Goal: Information Seeking & Learning: Stay updated

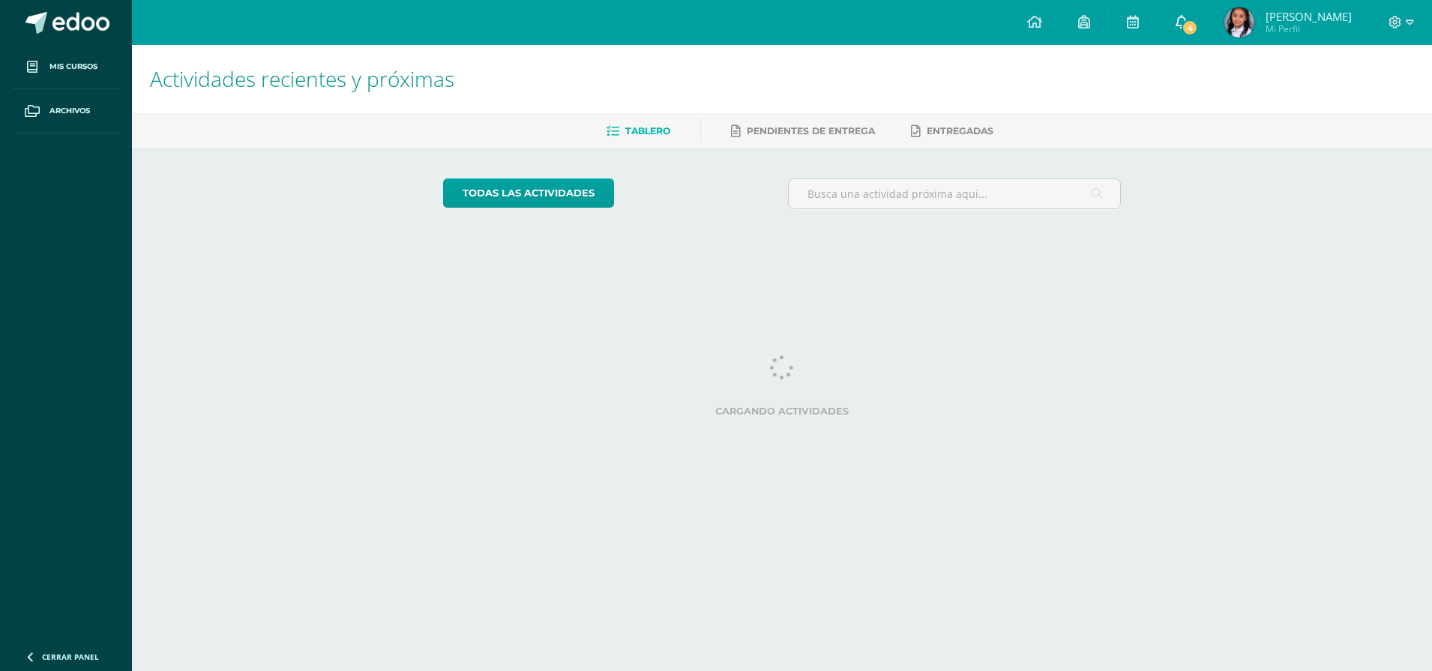
click at [1197, 26] on span "4" at bounding box center [1190, 27] width 16 height 16
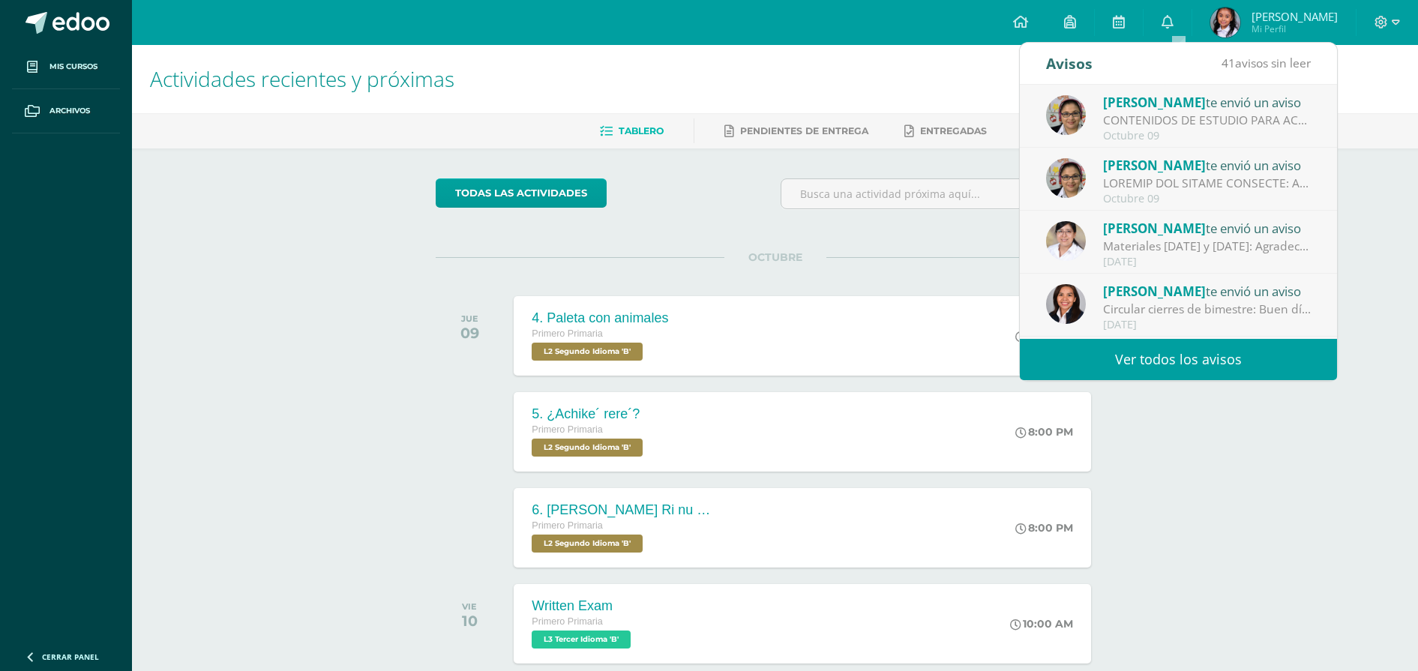
click at [1150, 361] on link "Ver todos los avisos" at bounding box center [1178, 359] width 317 height 41
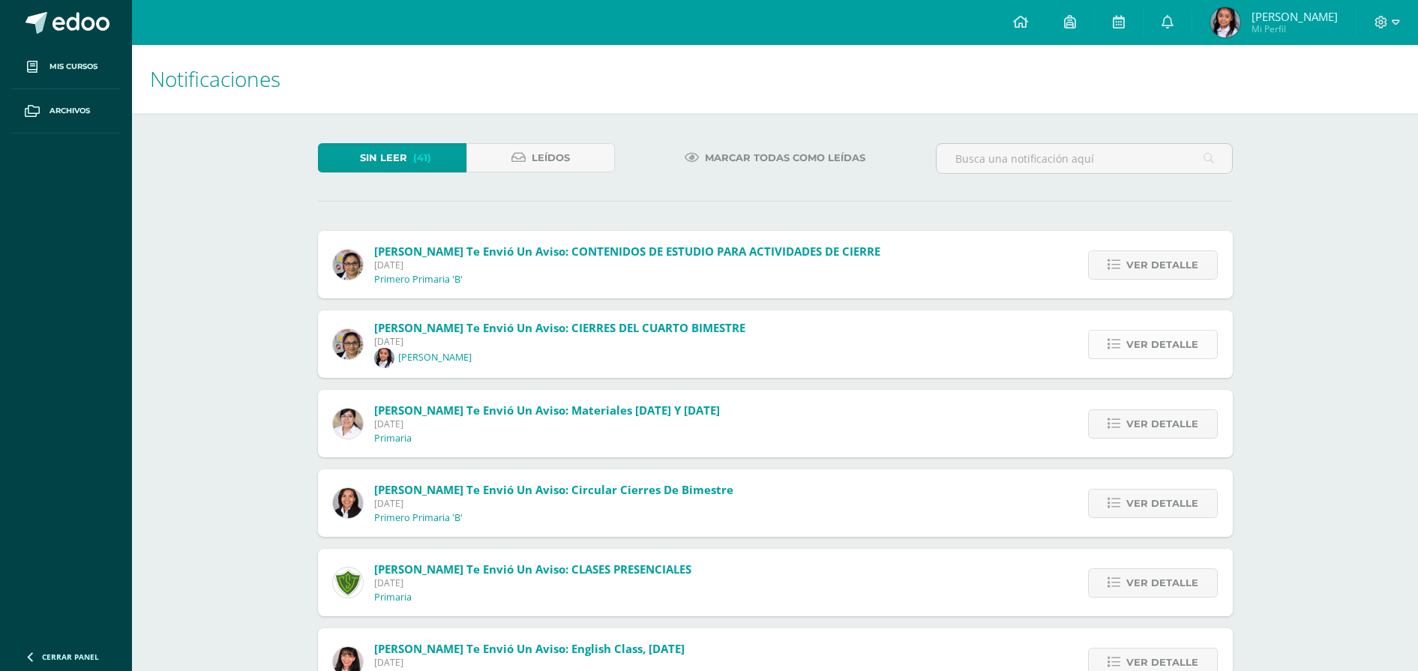
click at [1133, 344] on span "Ver detalle" at bounding box center [1162, 345] width 72 height 28
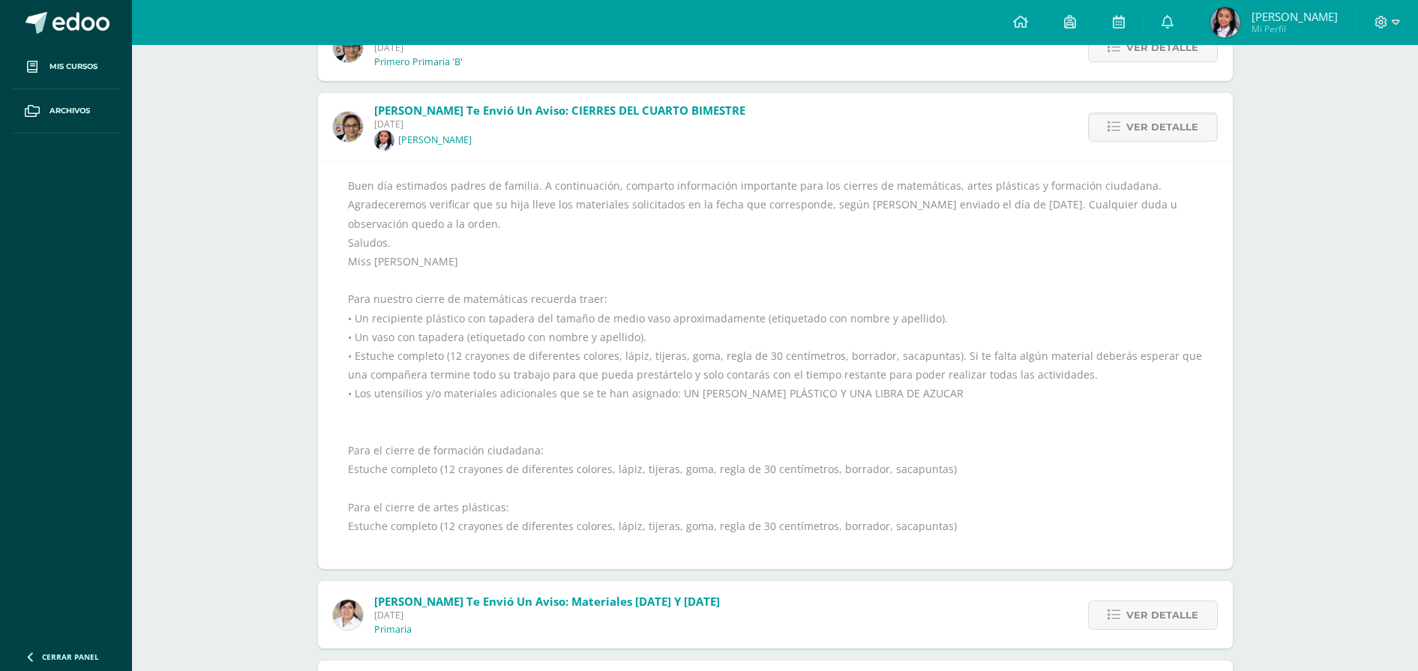
scroll to position [206, 0]
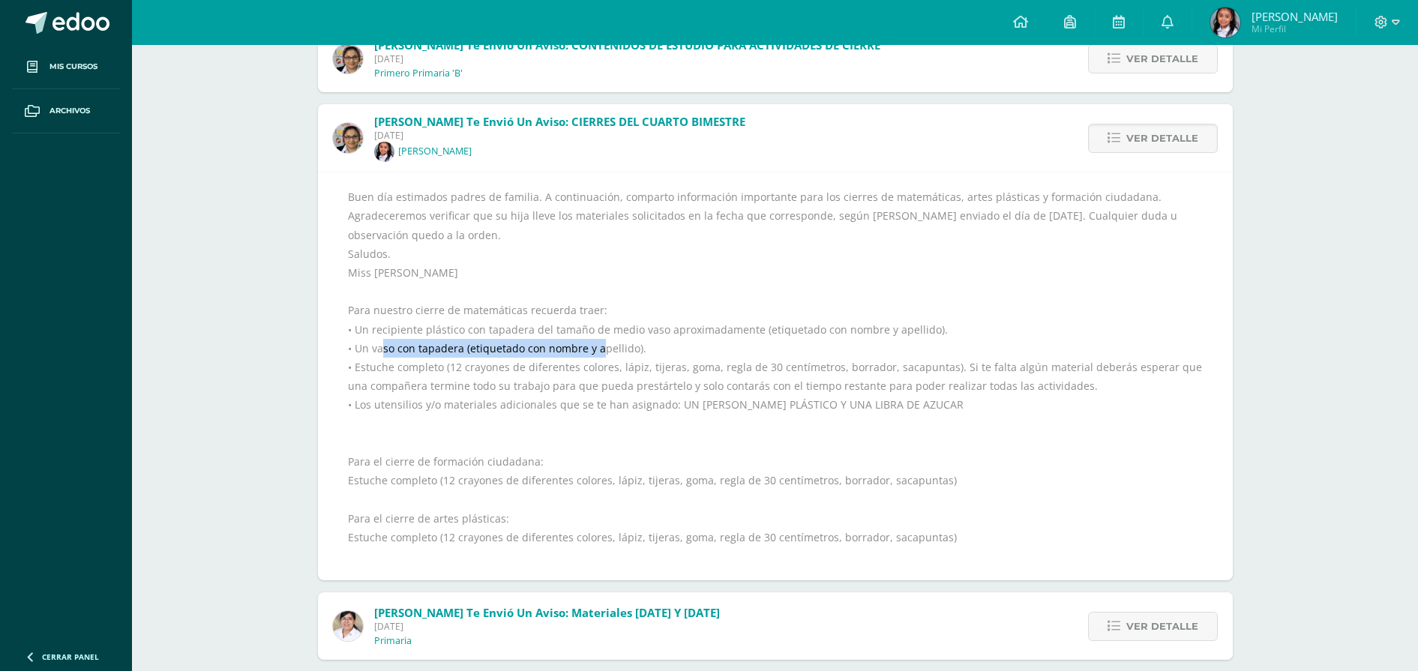
drag, startPoint x: 382, startPoint y: 349, endPoint x: 601, endPoint y: 349, distance: 219.7
click at [601, 349] on div "Buen día estimados padres de familia. A continuación, comparto información impo…" at bounding box center [775, 376] width 855 height 378
drag, startPoint x: 601, startPoint y: 349, endPoint x: 539, endPoint y: 373, distance: 66.7
click at [539, 373] on div "Buen día estimados padres de familia. A continuación, comparto información impo…" at bounding box center [775, 376] width 855 height 378
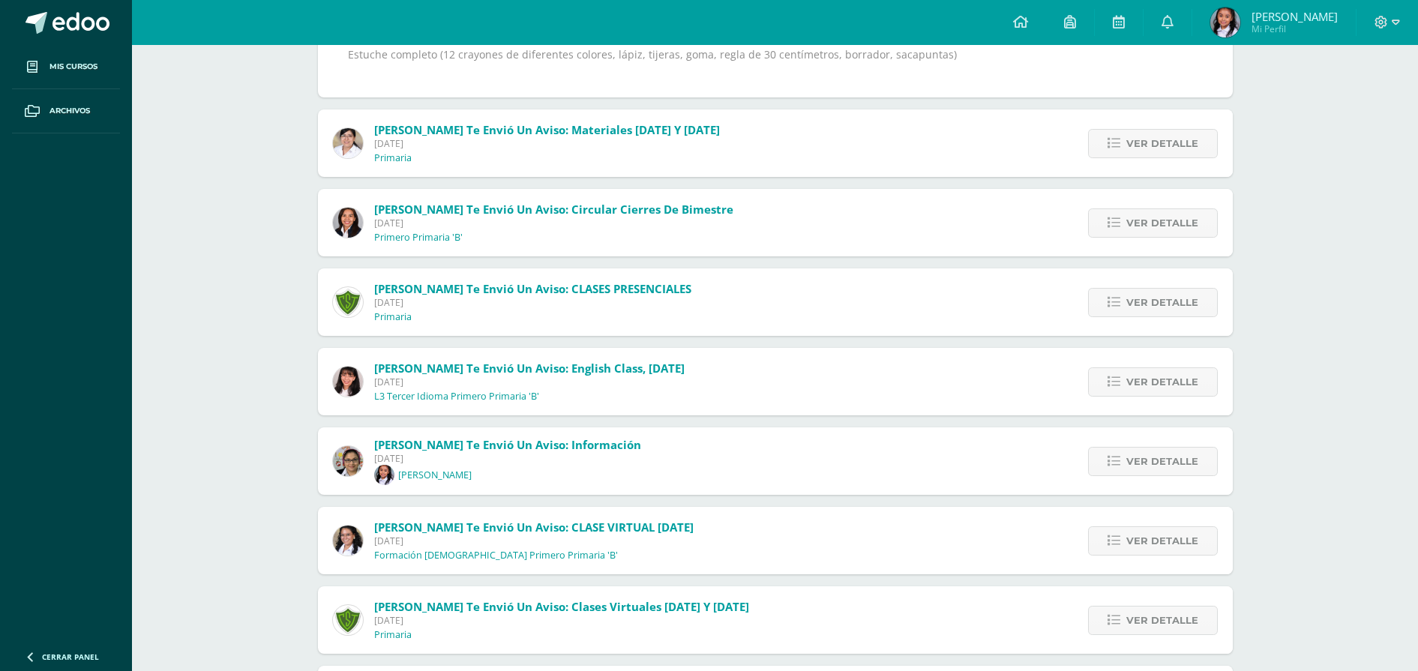
scroll to position [832, 0]
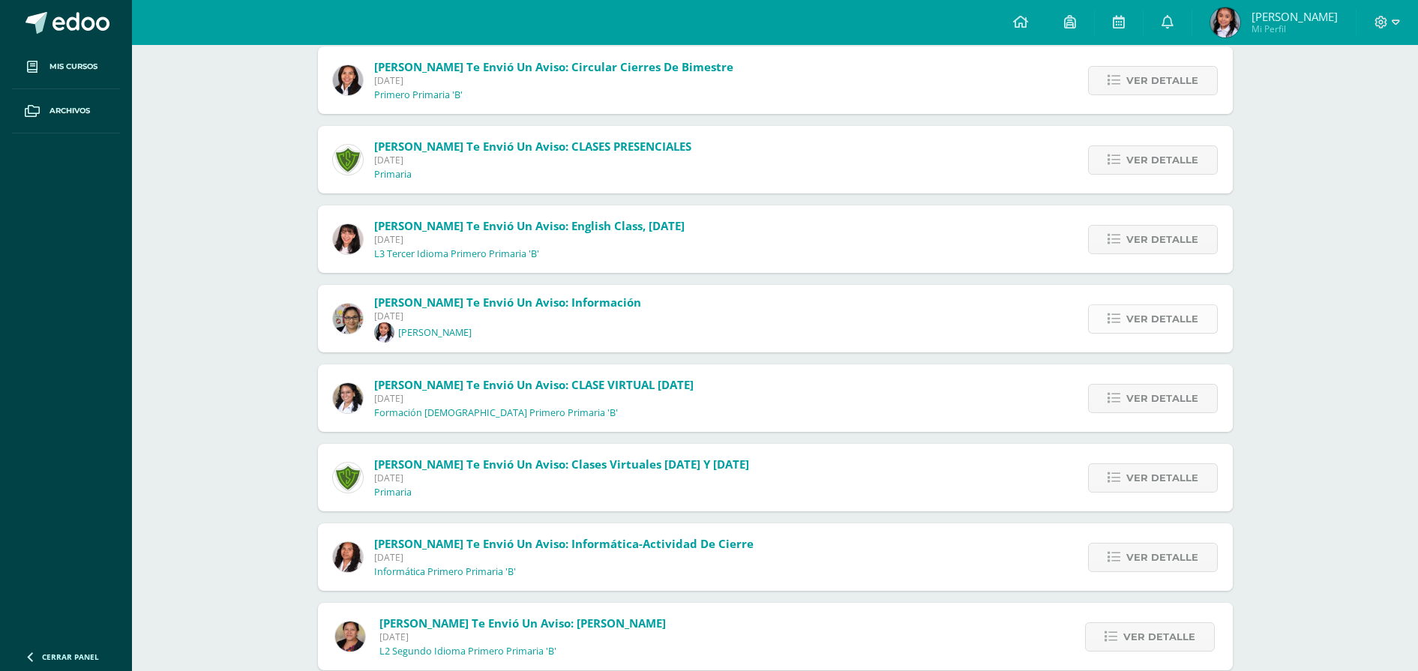
click at [1120, 331] on link "Ver detalle" at bounding box center [1153, 318] width 130 height 29
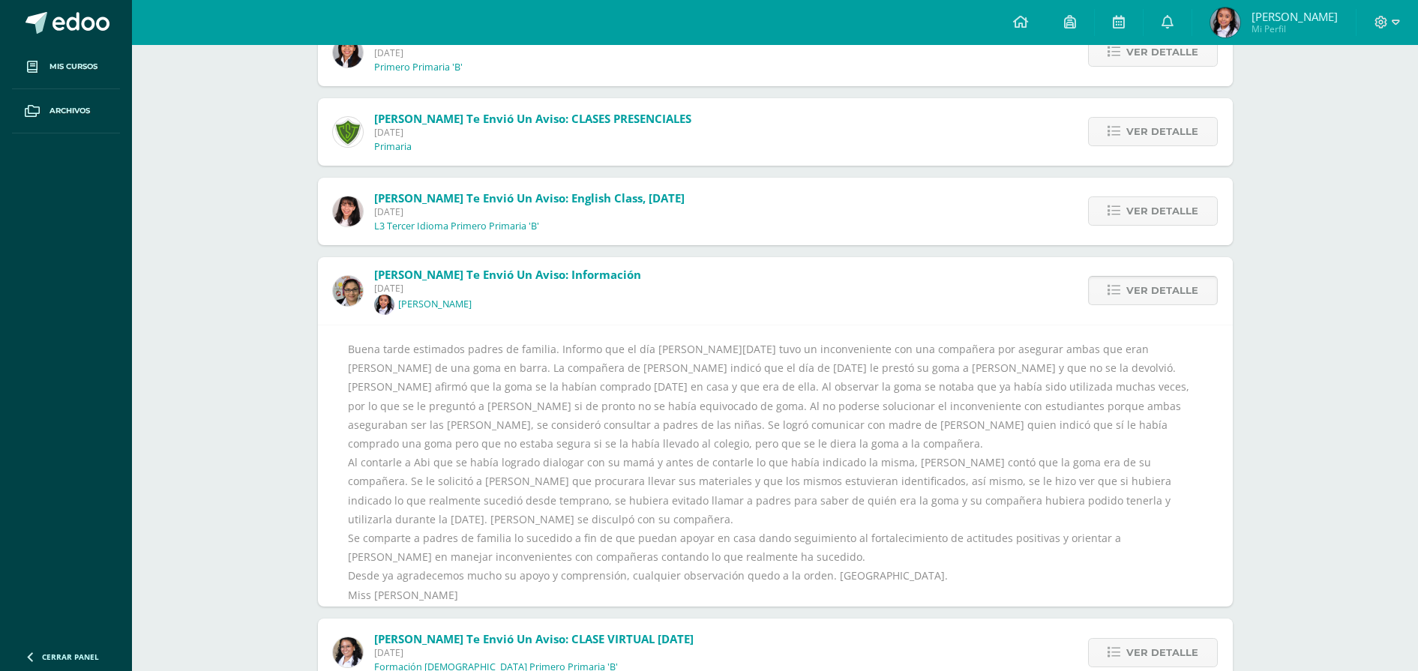
scroll to position [343, 0]
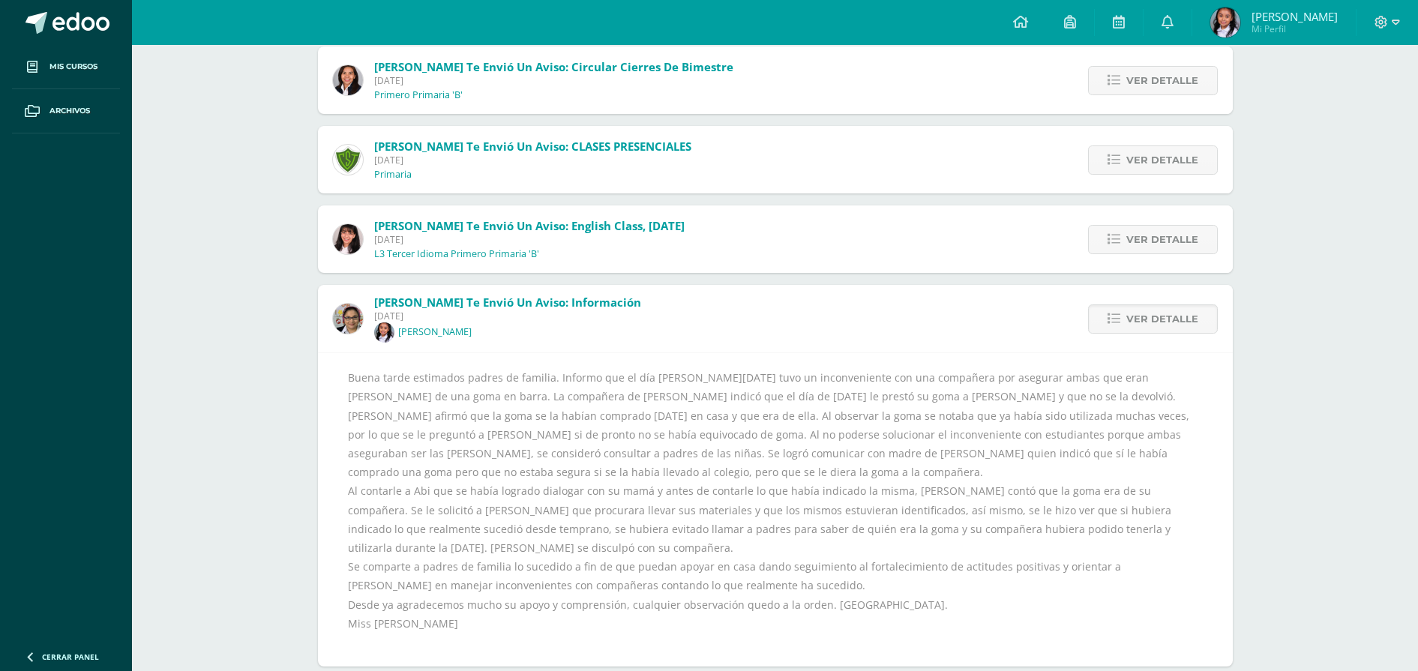
click at [1147, 254] on div "Ver detalle" at bounding box center [1149, 238] width 167 height 67
click at [1141, 241] on span "Ver detalle" at bounding box center [1162, 240] width 72 height 28
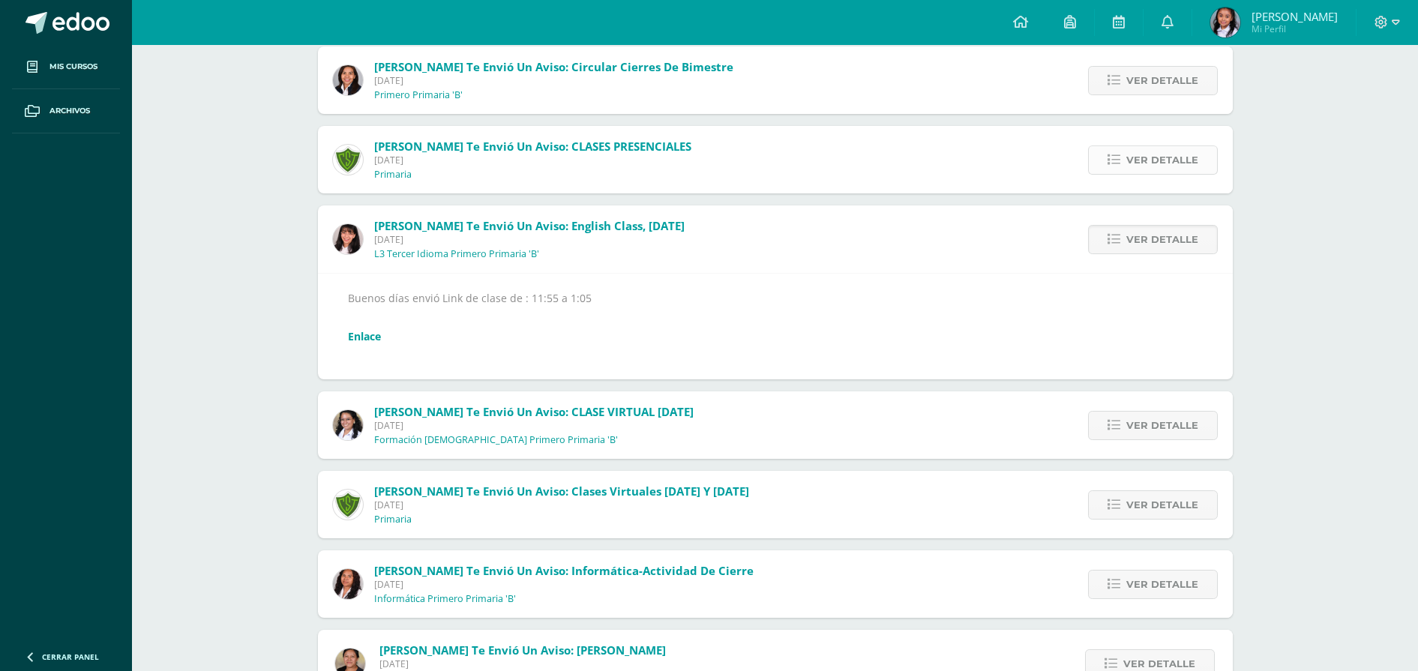
click at [1133, 169] on span "Ver detalle" at bounding box center [1162, 160] width 72 height 28
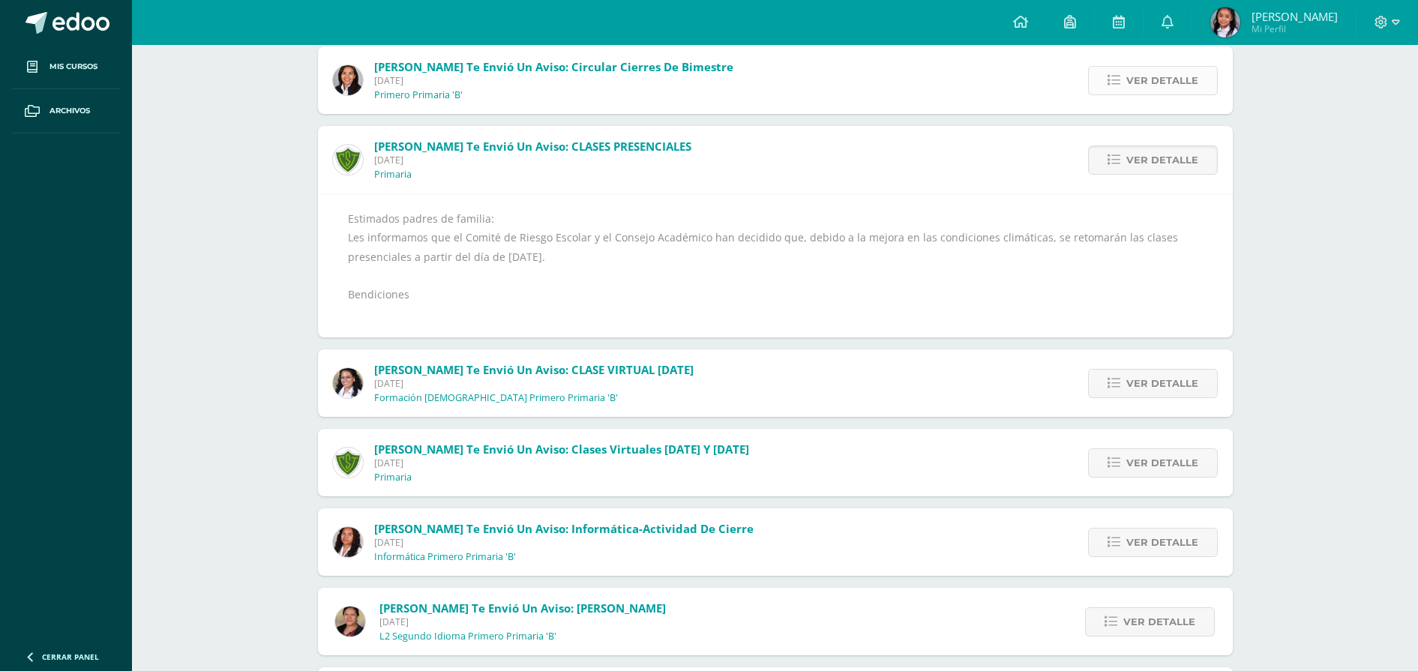
click at [1134, 85] on span "Ver detalle" at bounding box center [1162, 81] width 72 height 28
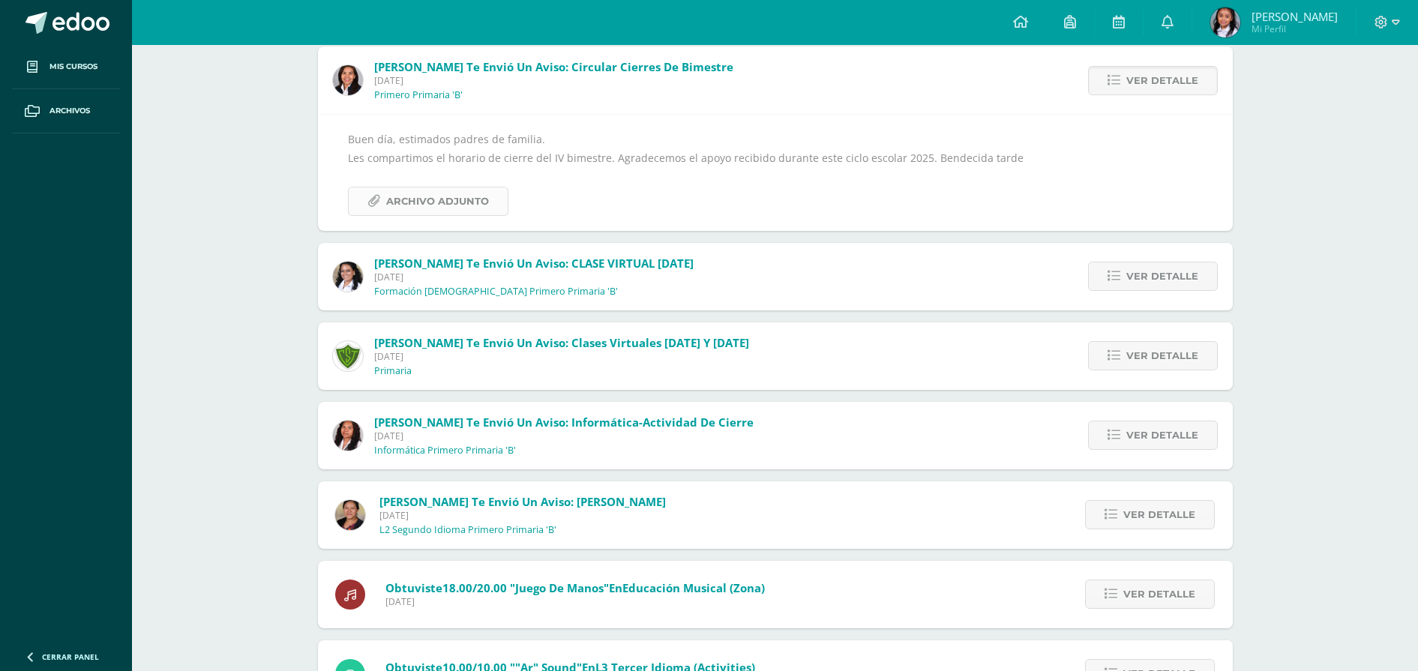
click at [474, 204] on span "Archivo Adjunto" at bounding box center [437, 201] width 103 height 28
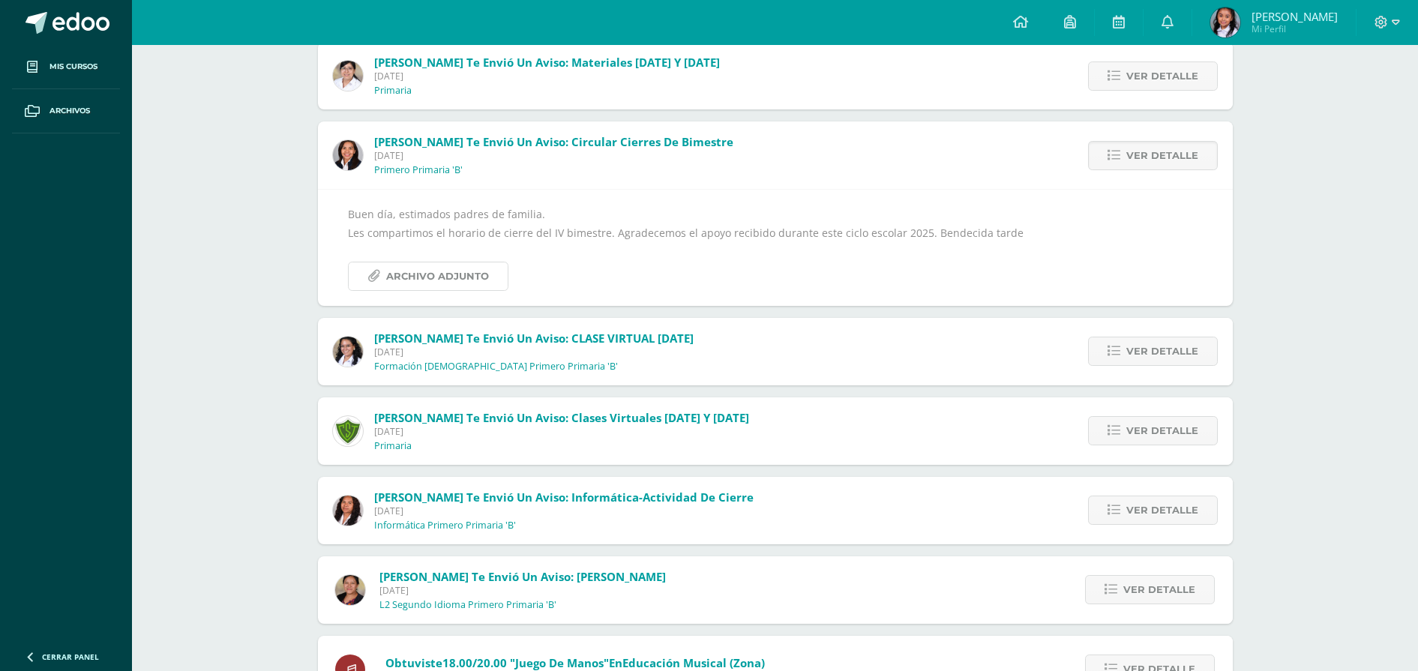
scroll to position [0, 0]
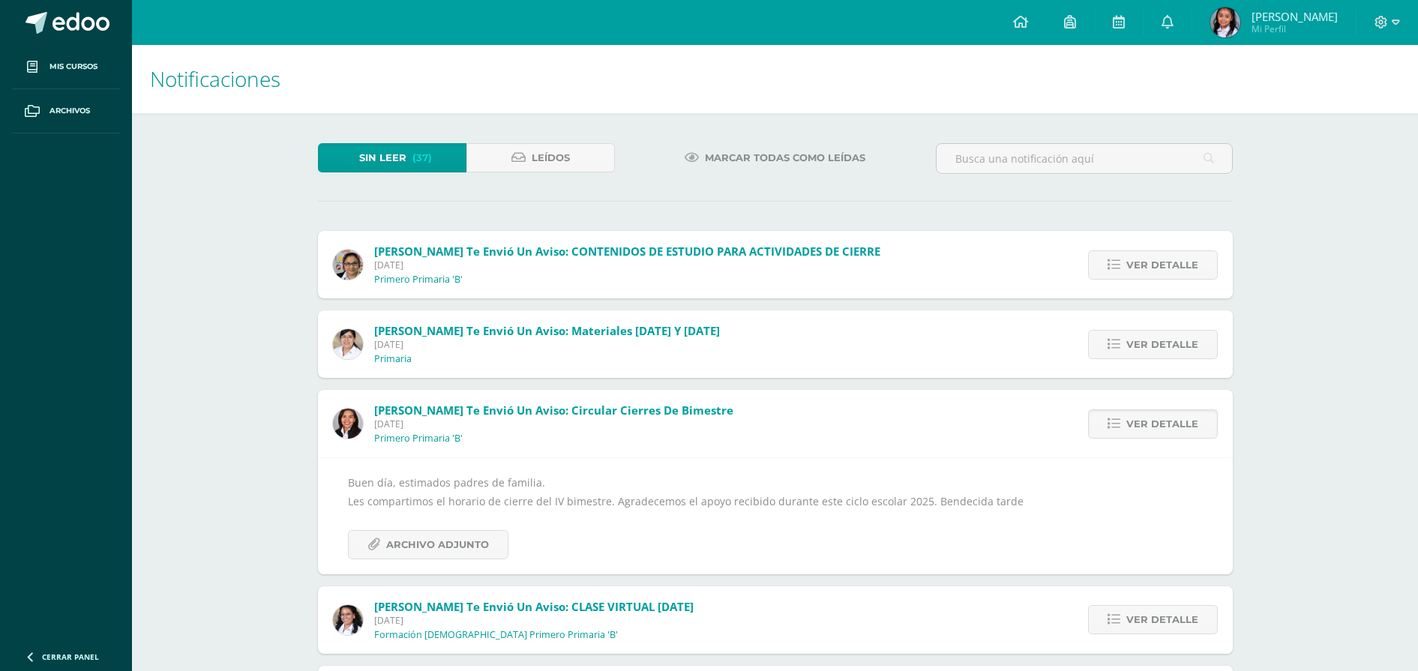
click at [397, 364] on p "Primaria" at bounding box center [392, 359] width 37 height 12
click at [1141, 343] on span "Ver detalle" at bounding box center [1162, 345] width 72 height 28
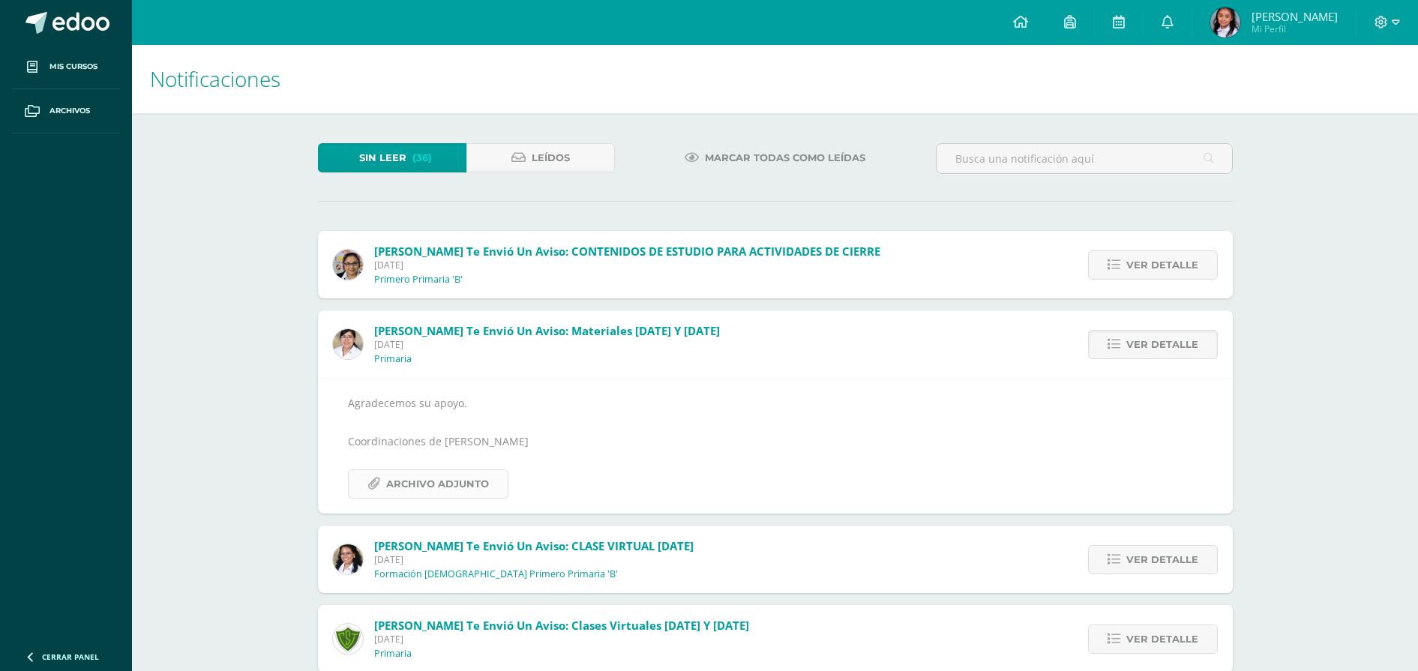
click at [451, 481] on span "Archivo Adjunto" at bounding box center [437, 484] width 103 height 28
click at [1111, 269] on icon at bounding box center [1114, 265] width 13 height 13
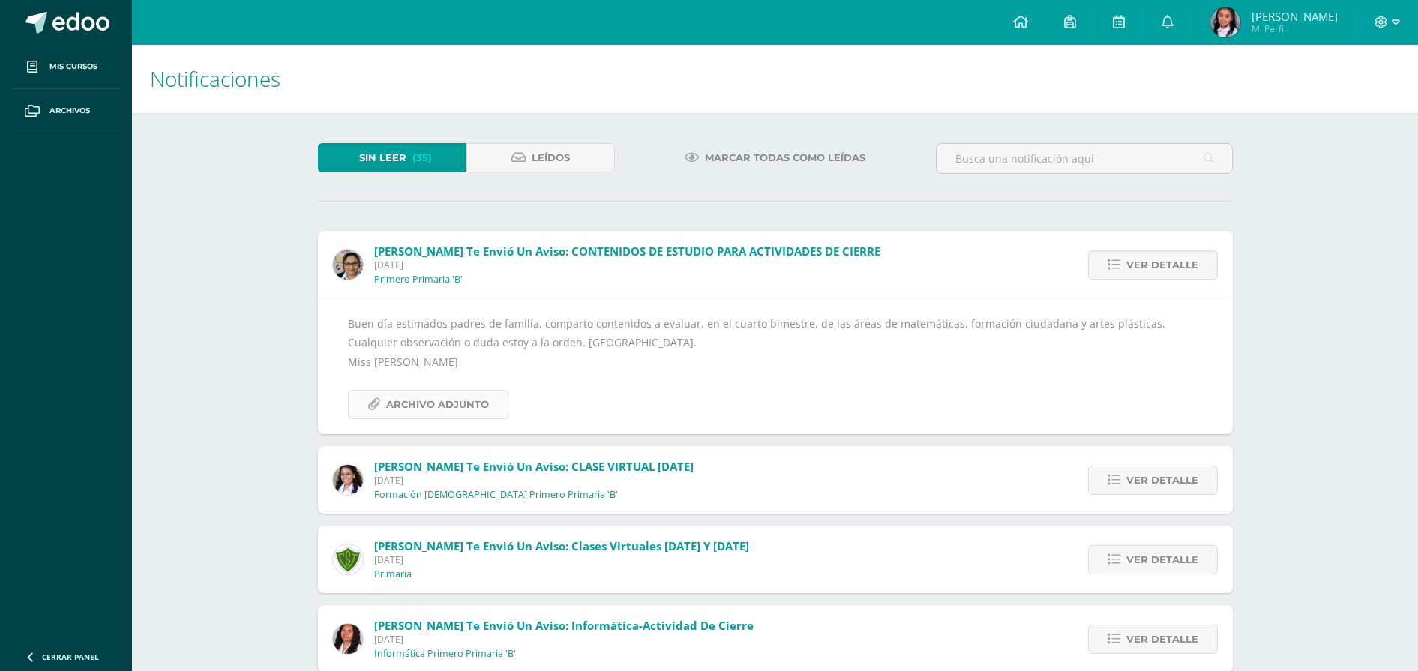
click at [456, 400] on span "Archivo Adjunto" at bounding box center [437, 405] width 103 height 28
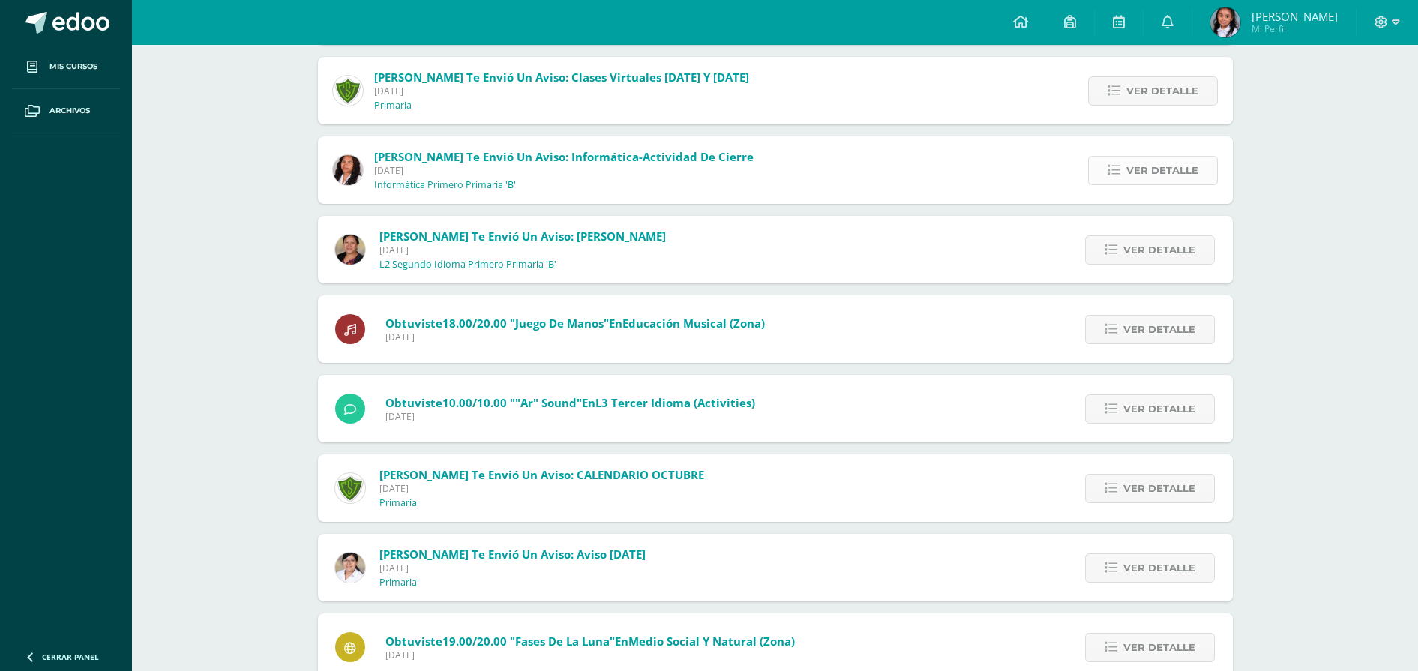
click at [1133, 169] on span "Ver detalle" at bounding box center [1162, 171] width 72 height 28
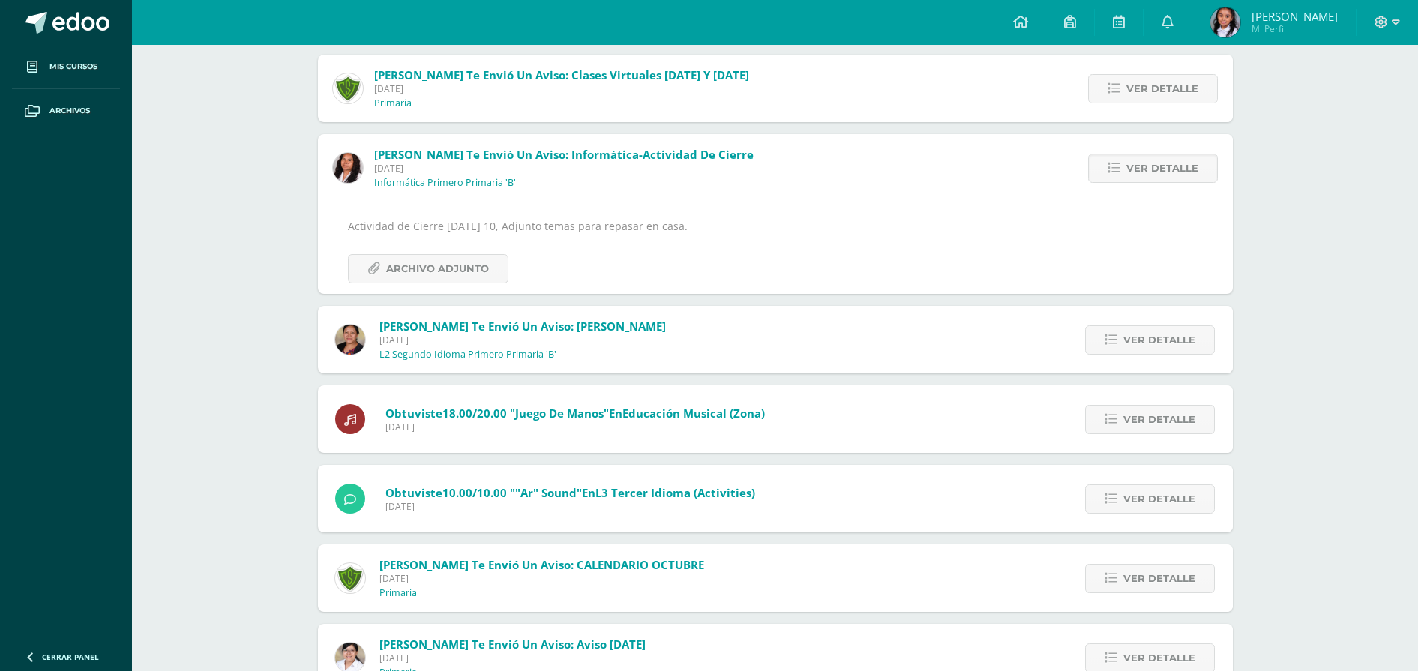
scroll to position [253, 0]
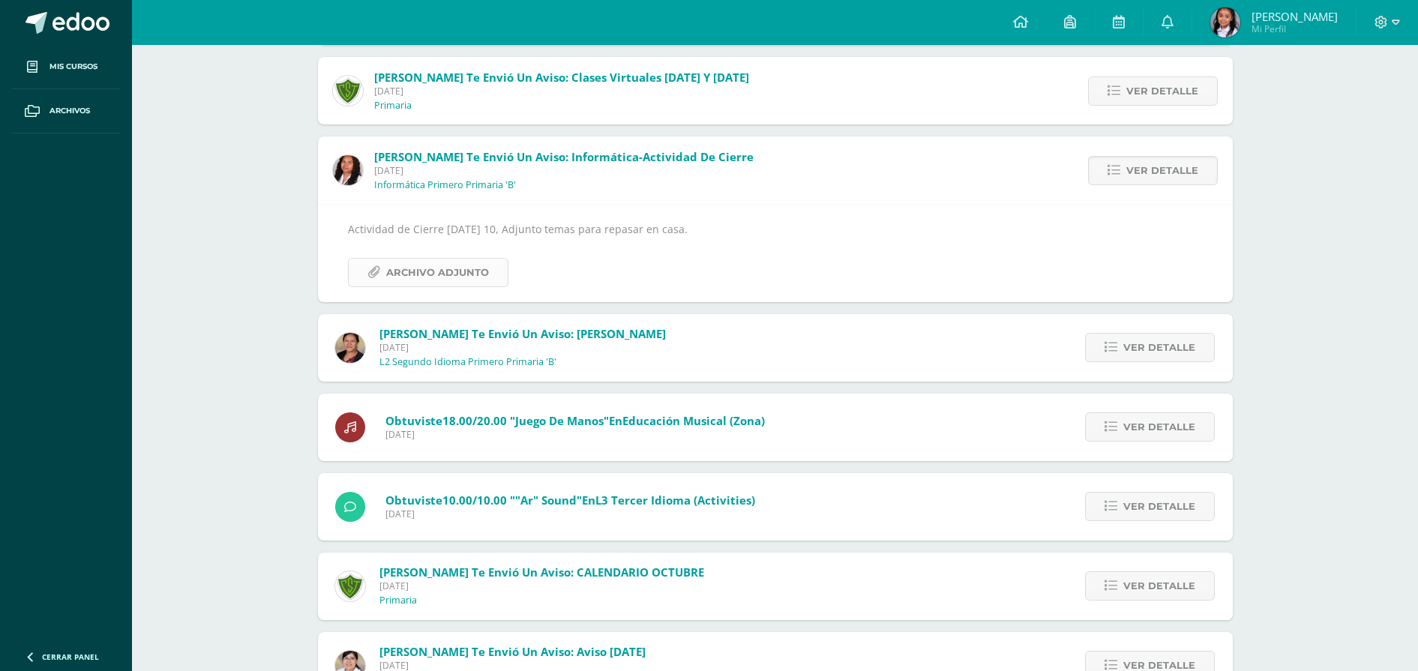
click at [454, 274] on span "Archivo Adjunto" at bounding box center [437, 273] width 103 height 28
click at [1135, 345] on span "Ver detalle" at bounding box center [1159, 348] width 72 height 28
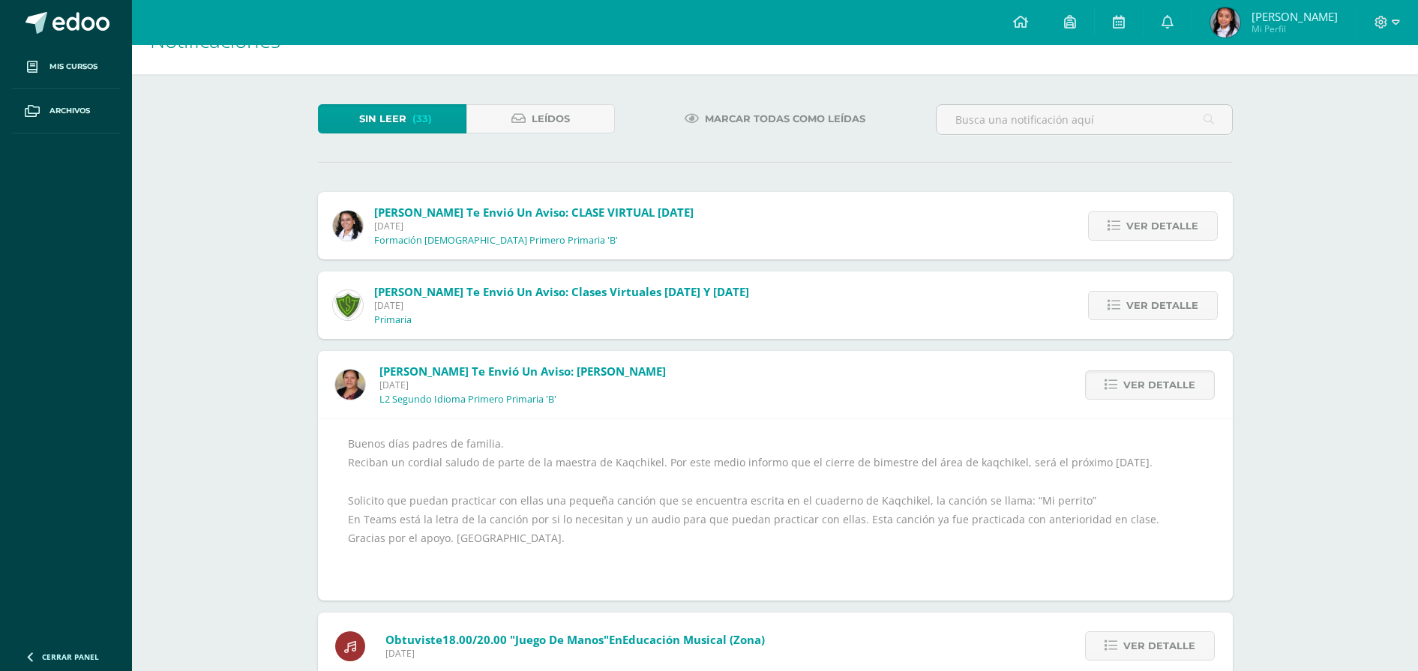
scroll to position [0, 0]
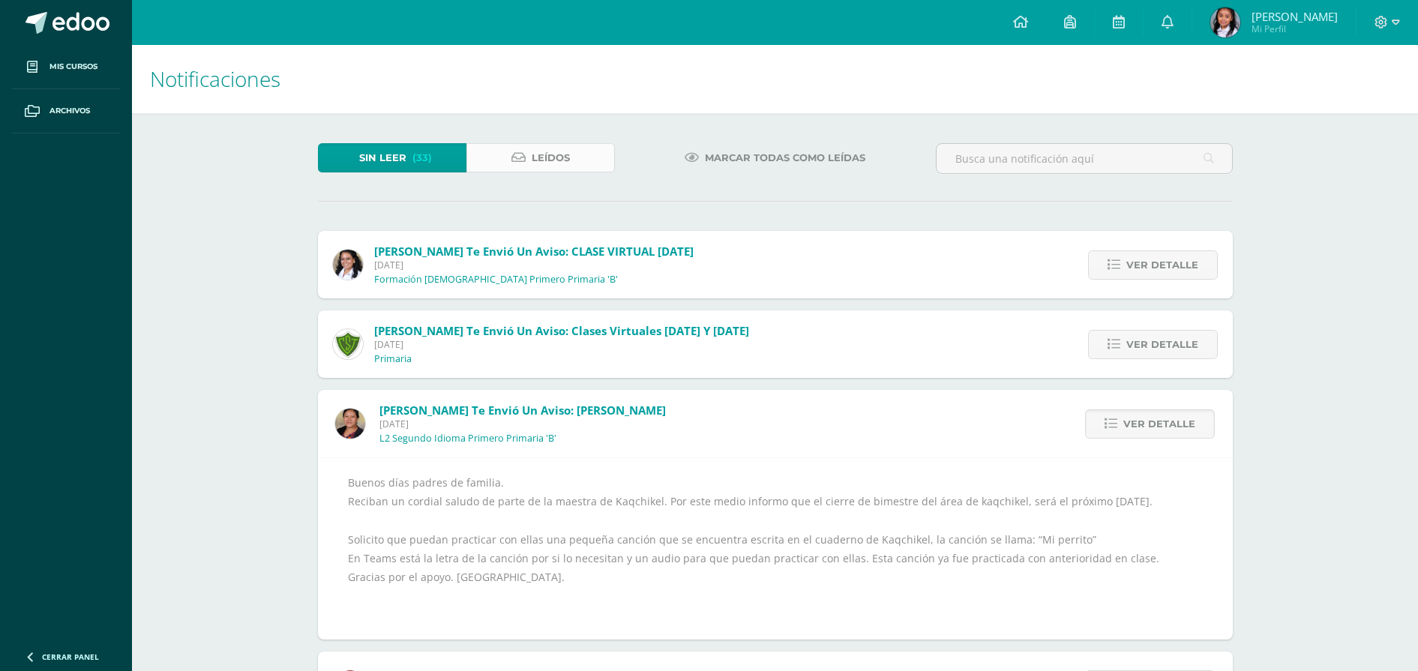
click at [532, 155] on span "Leídos" at bounding box center [551, 158] width 38 height 28
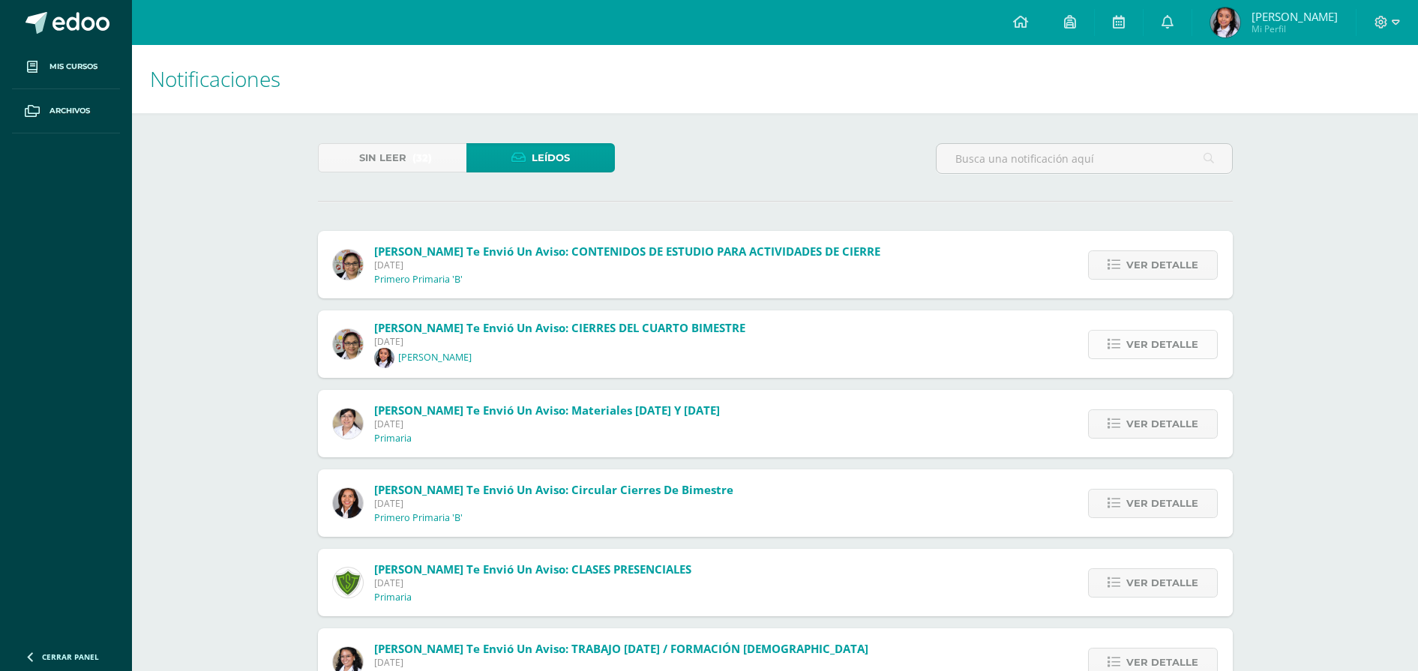
click at [1158, 343] on span "Ver detalle" at bounding box center [1162, 345] width 72 height 28
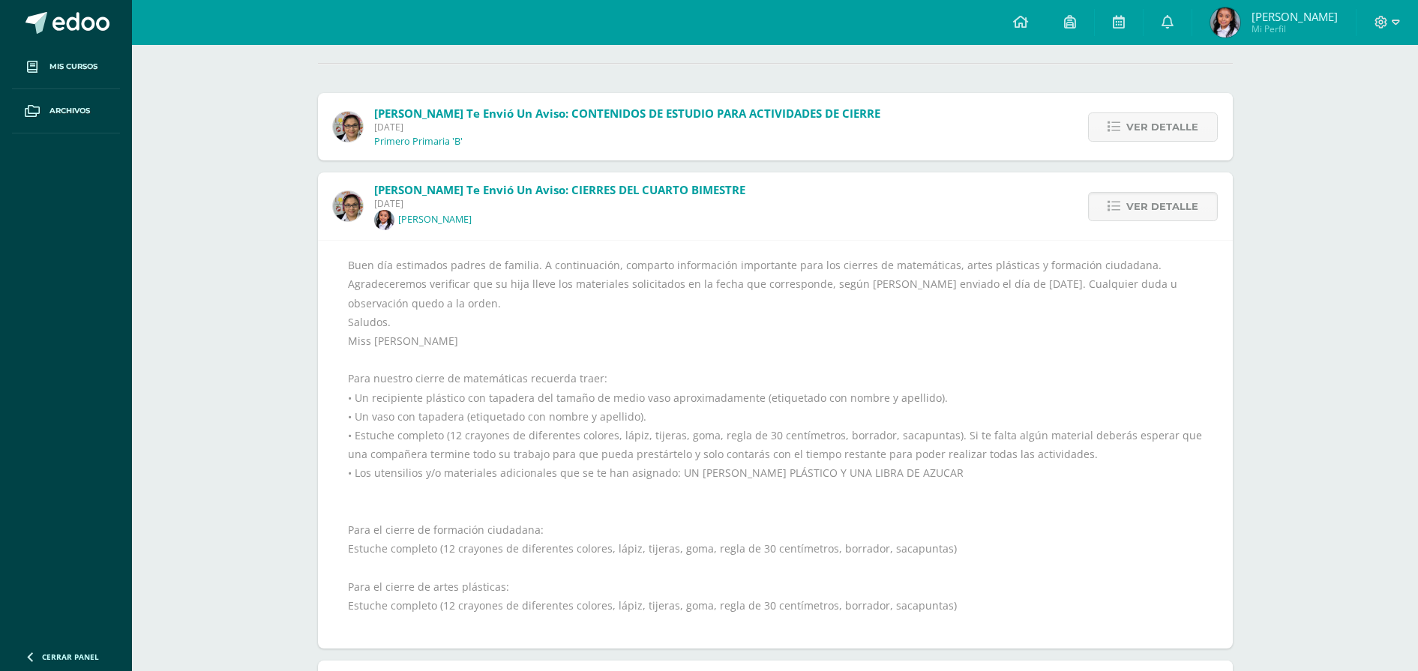
scroll to position [153, 0]
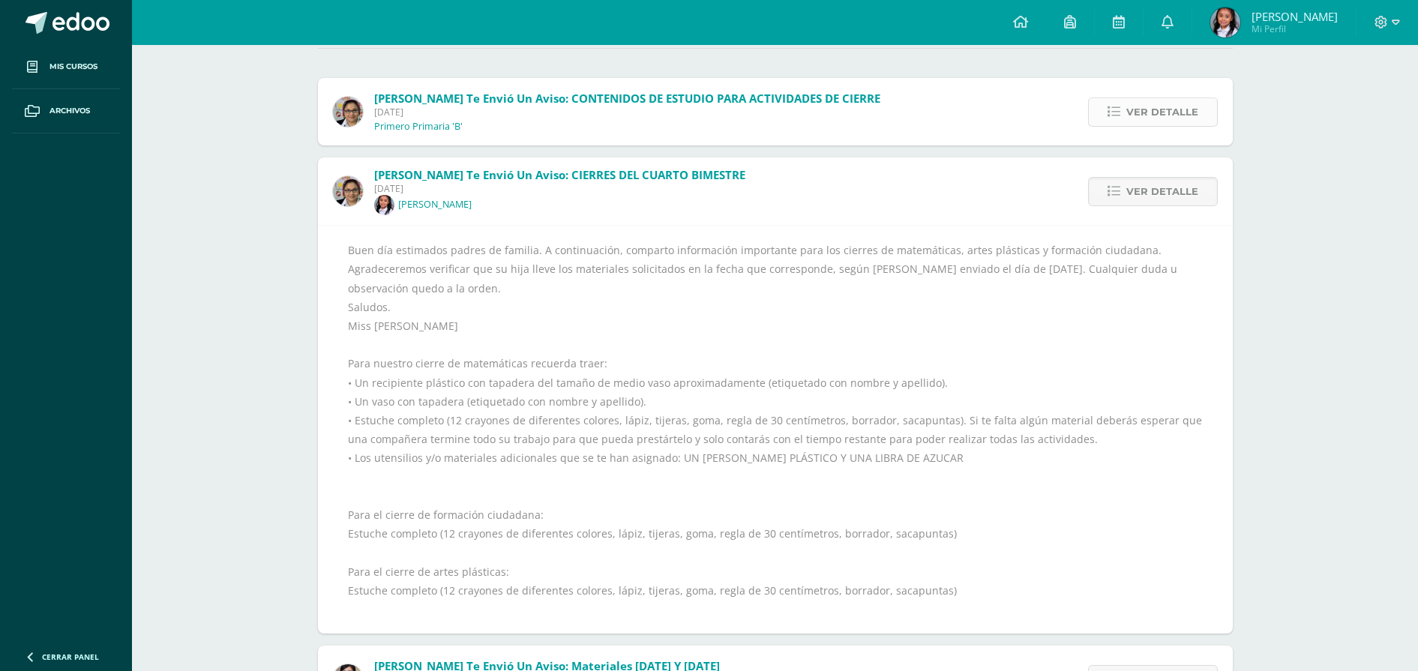
click at [1140, 112] on span "Ver detalle" at bounding box center [1162, 112] width 72 height 28
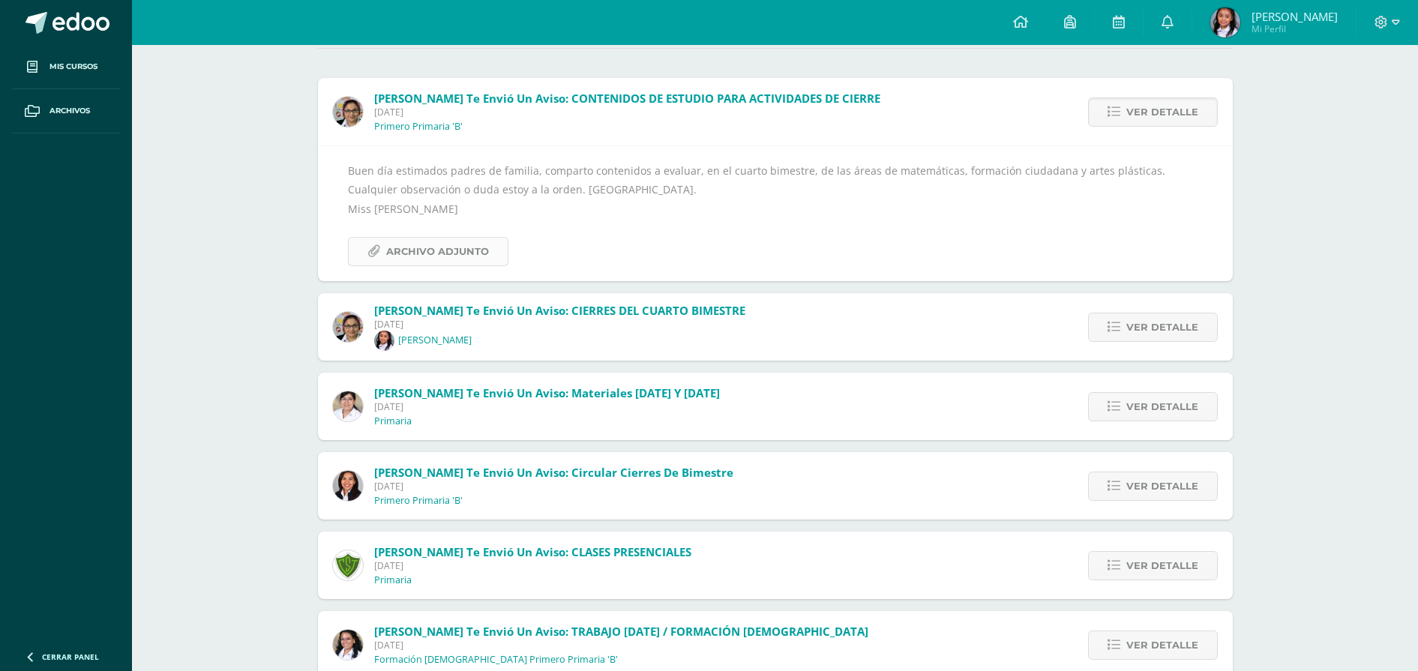
click at [467, 261] on span "Archivo Adjunto" at bounding box center [437, 252] width 103 height 28
